Goal: Contribute content

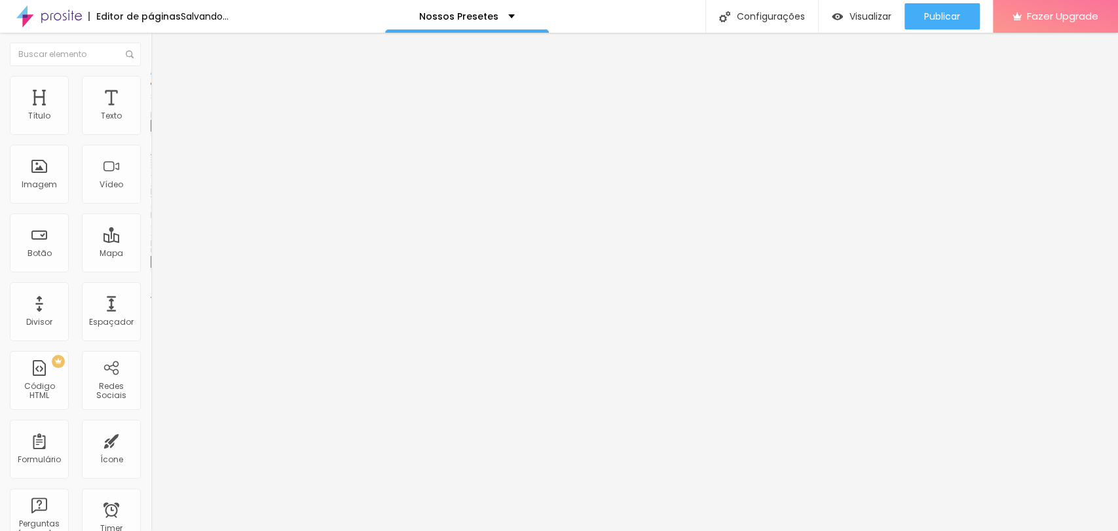
click at [151, 113] on span "Trocar imagem" at bounding box center [186, 106] width 71 height 11
click at [151, 83] on li "Avançado" at bounding box center [226, 82] width 151 height 13
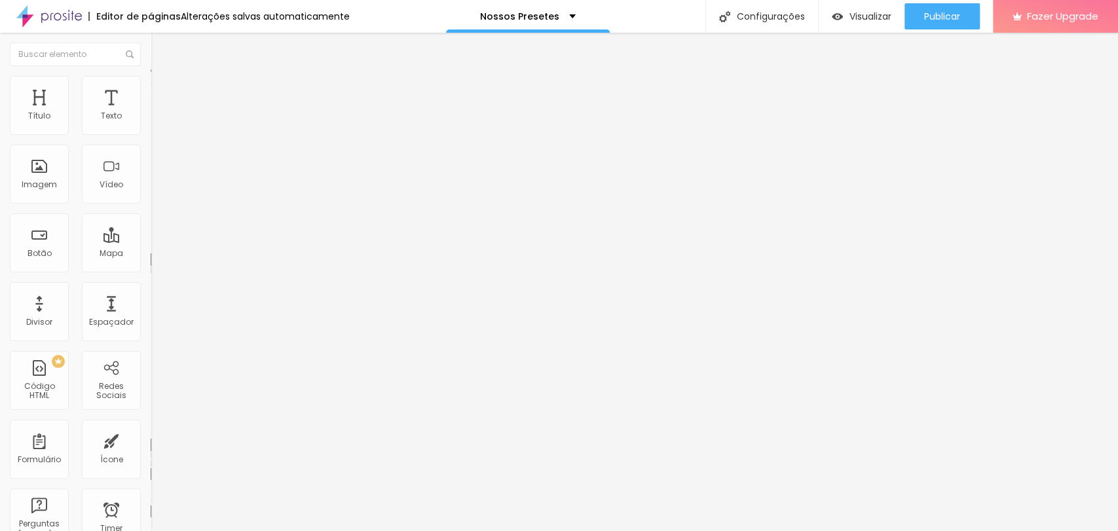
click at [151, 468] on input "text" at bounding box center [229, 474] width 157 height 13
click at [151, 505] on input "text" at bounding box center [229, 511] width 157 height 13
click at [151, 76] on li "Estilo" at bounding box center [226, 69] width 151 height 13
click at [151, 124] on span "Titulo 2" at bounding box center [172, 115] width 43 height 16
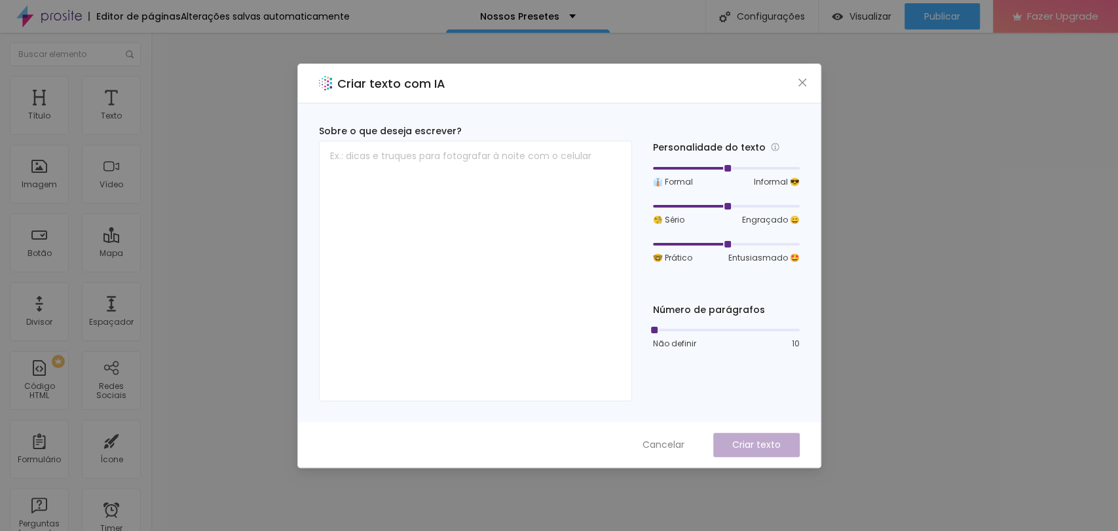
click at [791, 73] on div "Criar texto com IA" at bounding box center [559, 83] width 523 height 39
click at [798, 78] on icon "close" at bounding box center [802, 82] width 10 height 10
